Goal: Task Accomplishment & Management: Use online tool/utility

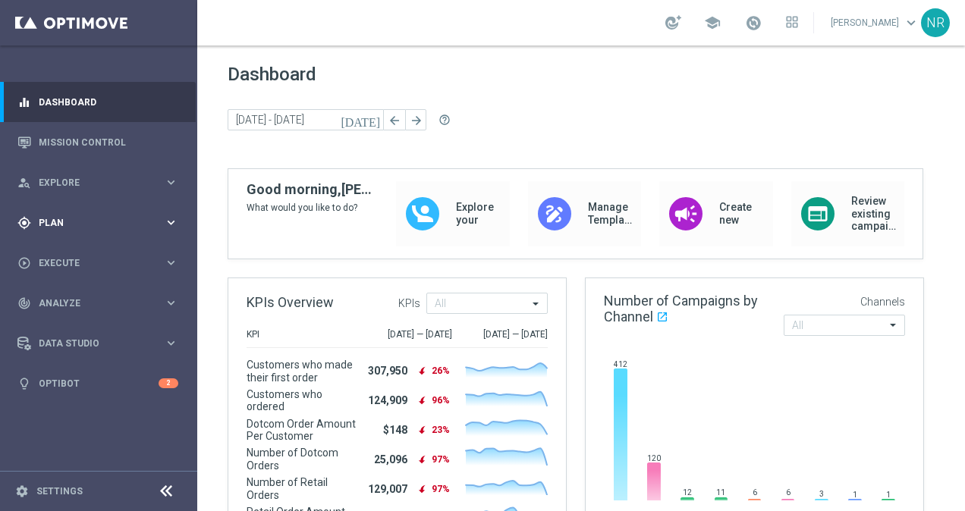
click at [96, 224] on span "Plan" at bounding box center [101, 222] width 125 height 9
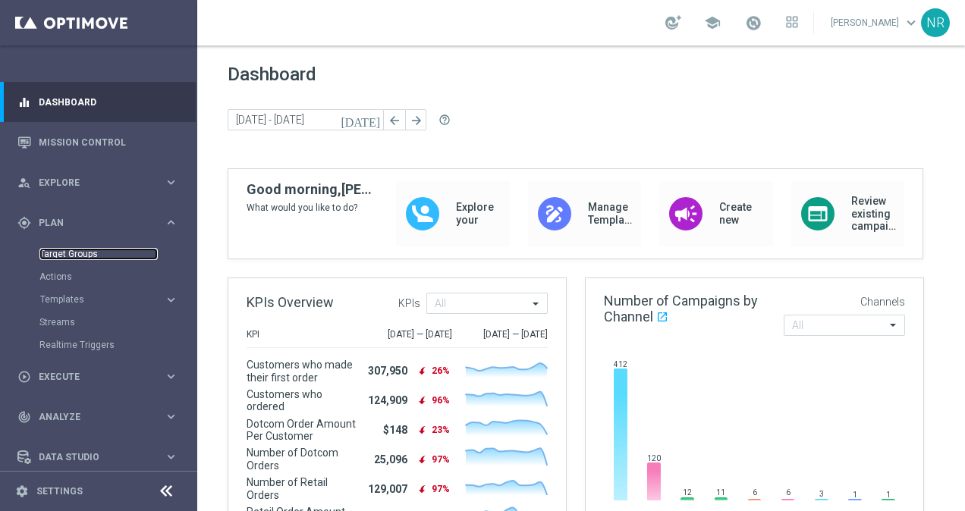
click at [86, 259] on link "Target Groups" at bounding box center [98, 254] width 118 height 12
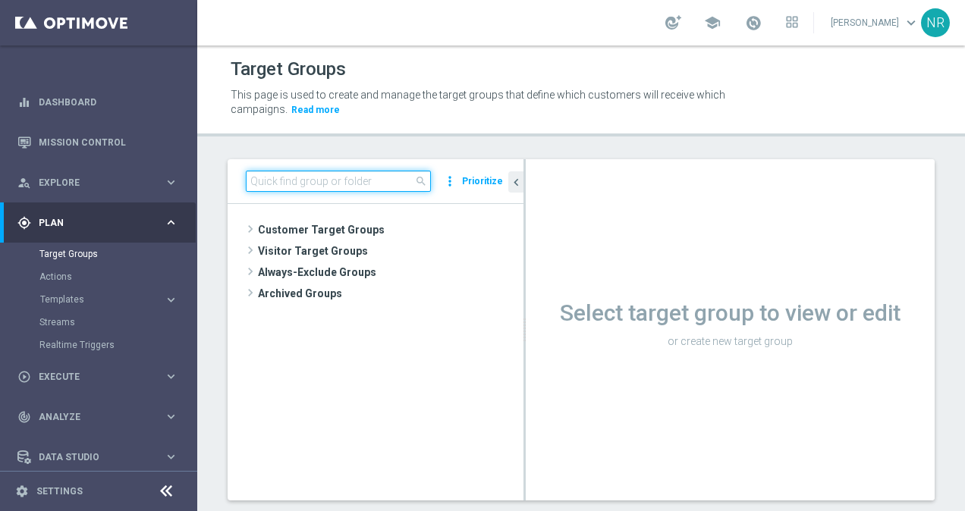
click at [366, 184] on input at bounding box center [338, 181] width 185 height 21
paste input "Recurring_Print_Grow_Docs"
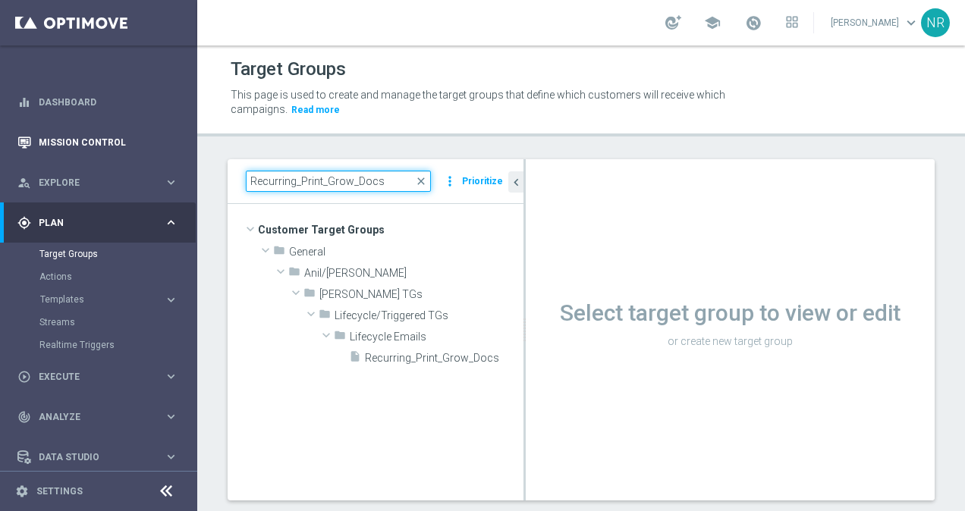
type input "Recurring_Print_Grow_Docs"
click at [126, 144] on link "Mission Control" at bounding box center [109, 142] width 140 height 40
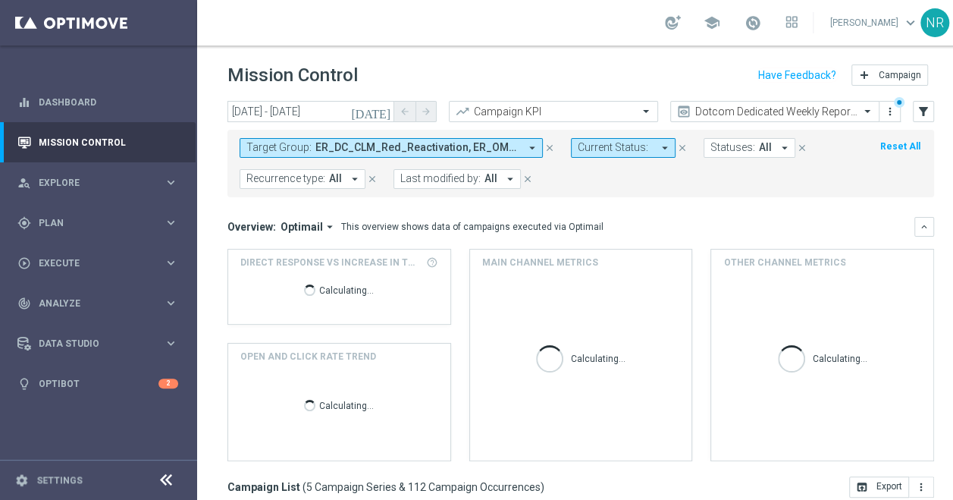
click at [539, 142] on button "Target Group: ER_DC_CLM_Red_Reactivation, ER_OMNI_Lapsed_HighMed_Reactivation, …" at bounding box center [391, 148] width 303 height 20
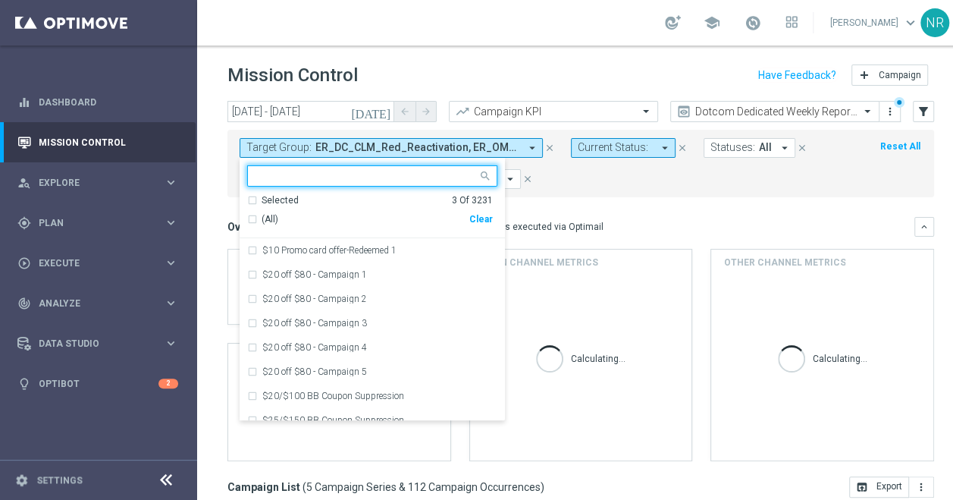
click at [0, 0] on div "Clear" at bounding box center [0, 0] width 0 height 0
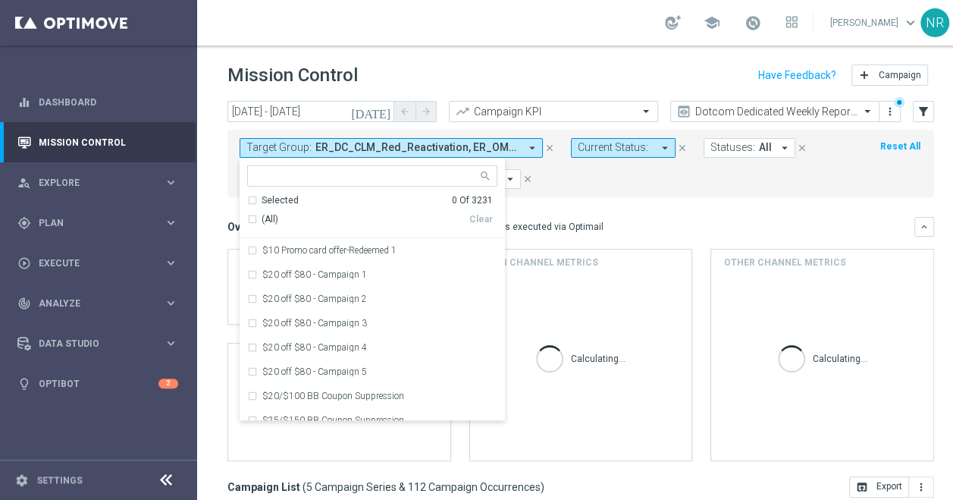
click at [386, 173] on input "text" at bounding box center [367, 176] width 222 height 13
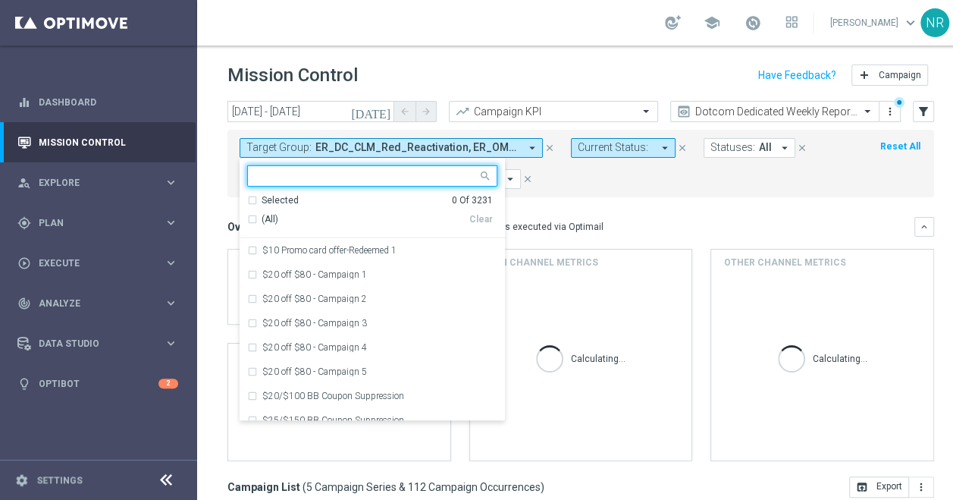
paste input "Recurring_Print_Grow_Docs"
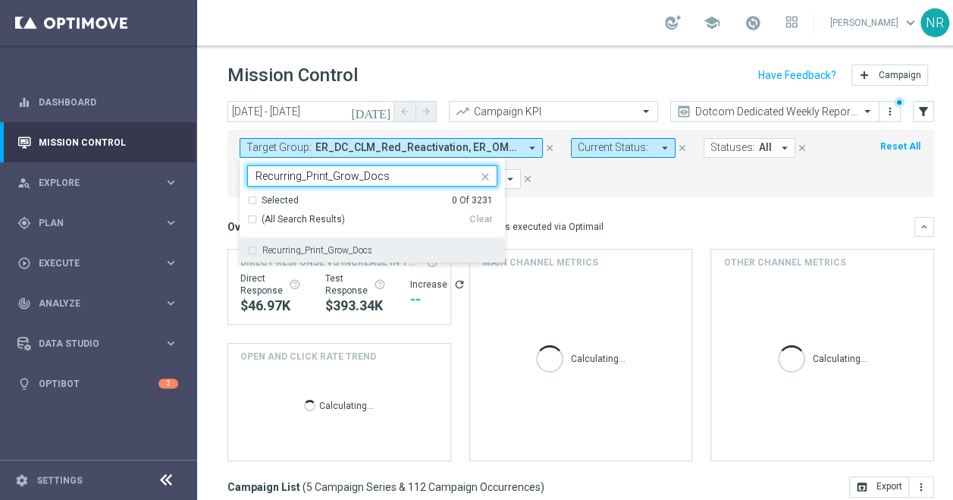
click at [369, 243] on div "Recurring_Print_Grow_Docs" at bounding box center [372, 250] width 250 height 24
type input "Recurring_Print_Grow_Docs"
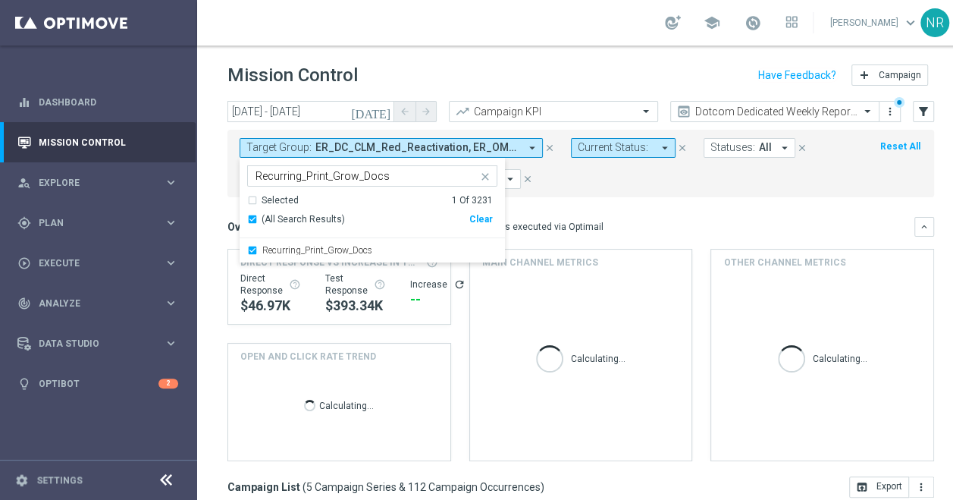
click at [634, 210] on mini-dashboard "Overview: Optimail arrow_drop_down This overview shows data of campaigns execut…" at bounding box center [581, 336] width 707 height 279
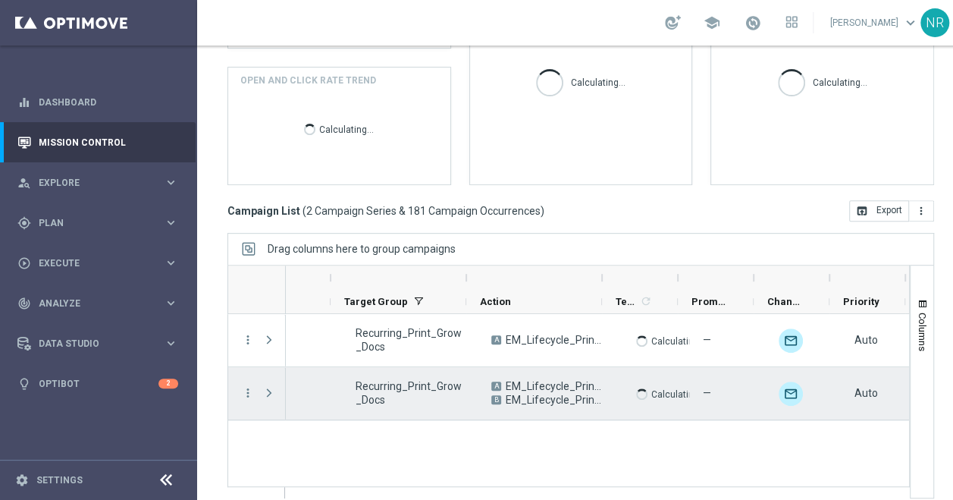
scroll to position [0, 255]
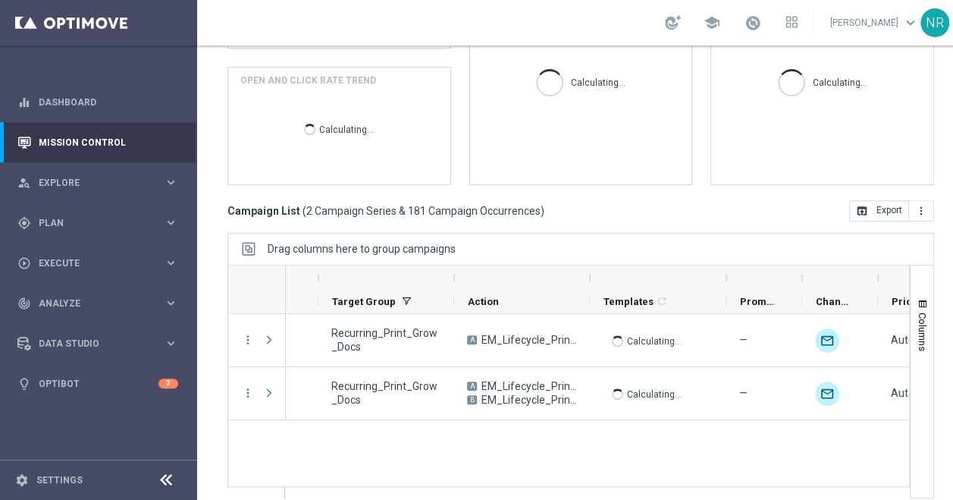
drag, startPoint x: 666, startPoint y: 265, endPoint x: 730, endPoint y: 265, distance: 64.5
click at [730, 265] on div at bounding box center [727, 277] width 6 height 24
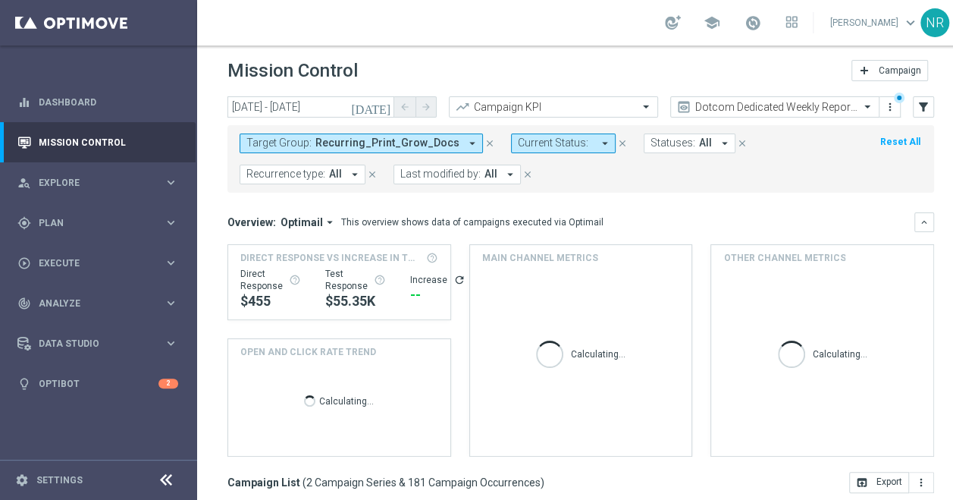
scroll to position [0, 0]
